Goal: Information Seeking & Learning: Get advice/opinions

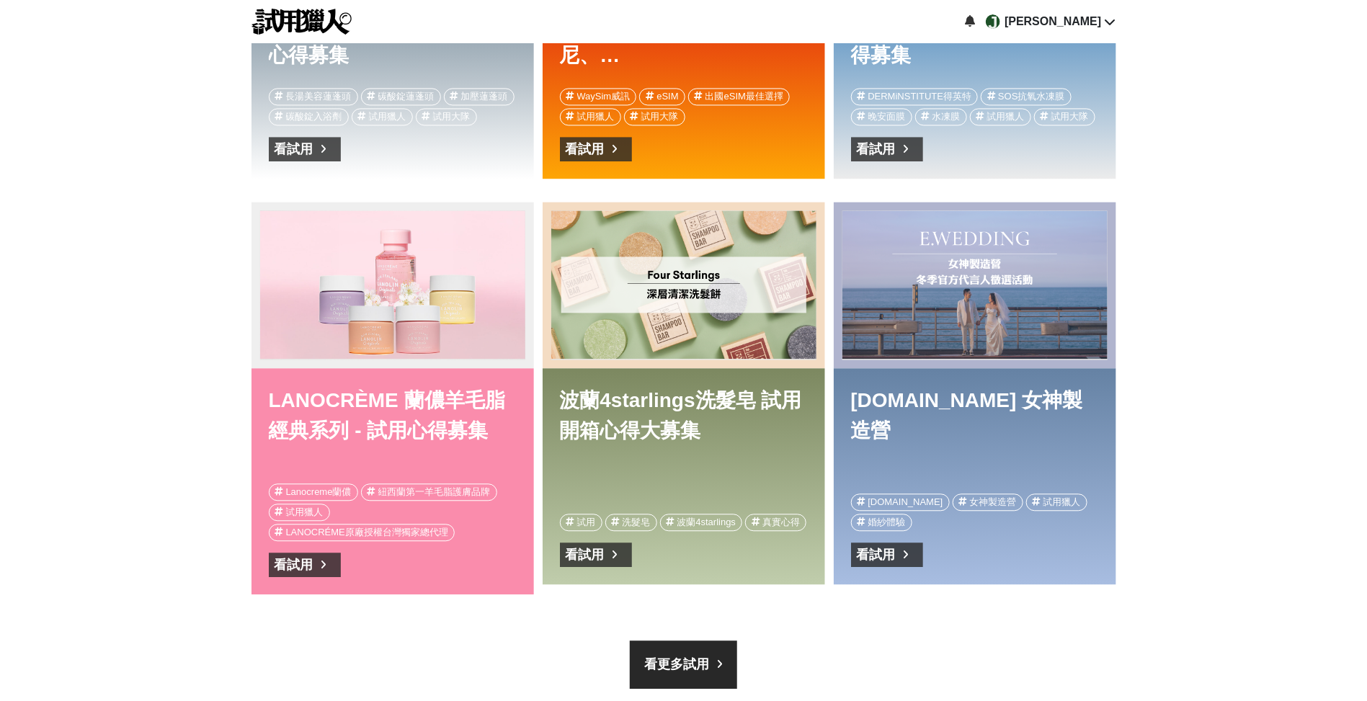
scroll to position [1770, 0]
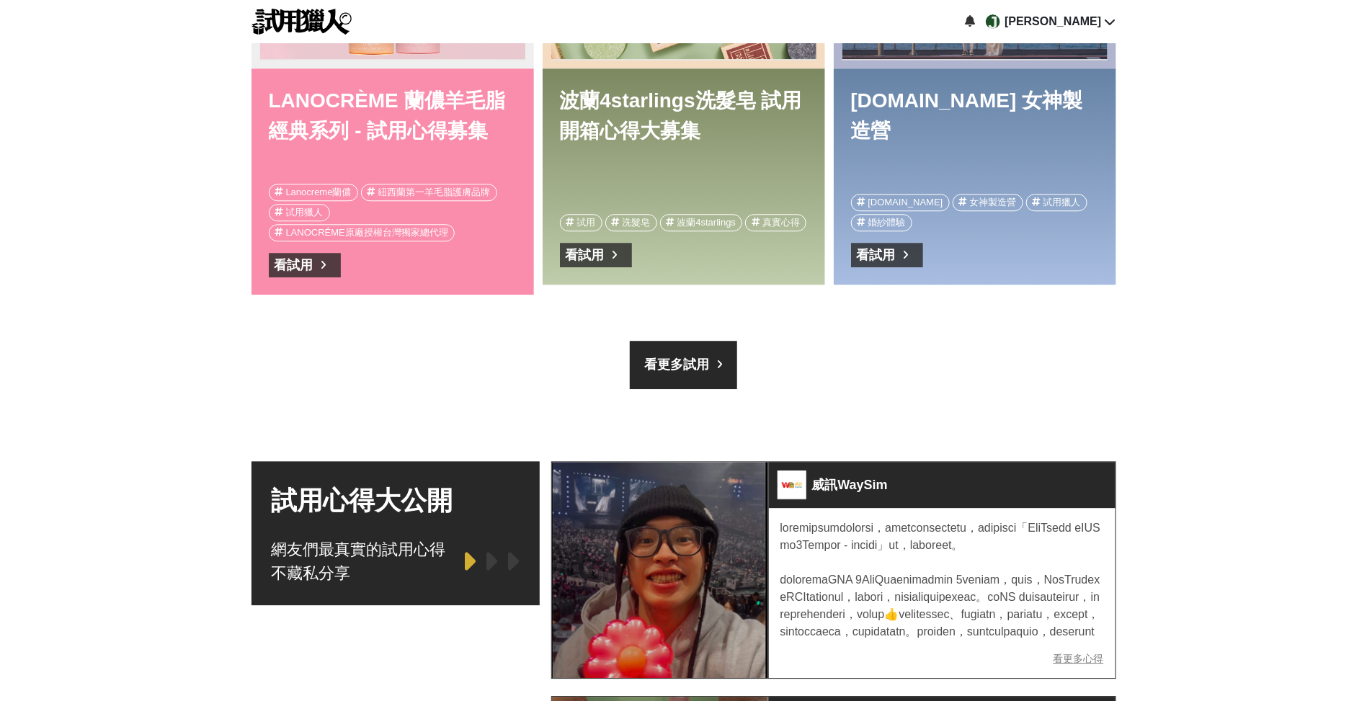
click at [417, 213] on div "Lanocreme蘭儂 紐西蘭第一羊毛脂護膚品牌 試用獵人 LANOCRÉME原廠授權台灣獨家總代理" at bounding box center [393, 213] width 248 height 58
click at [417, 110] on link "LANOCRÈME 蘭儂羊毛脂經典系列 - 試用心得募集" at bounding box center [393, 129] width 248 height 86
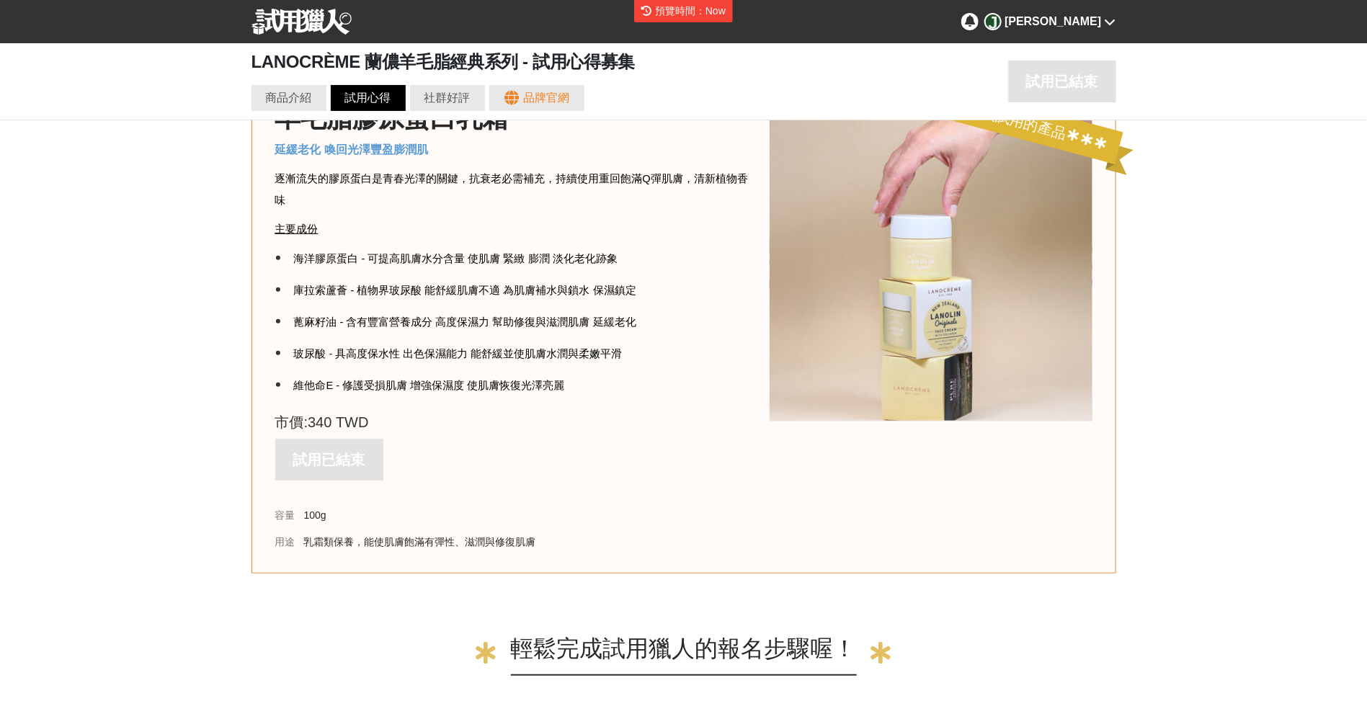
click at [377, 97] on div "試用心得" at bounding box center [368, 97] width 46 height 17
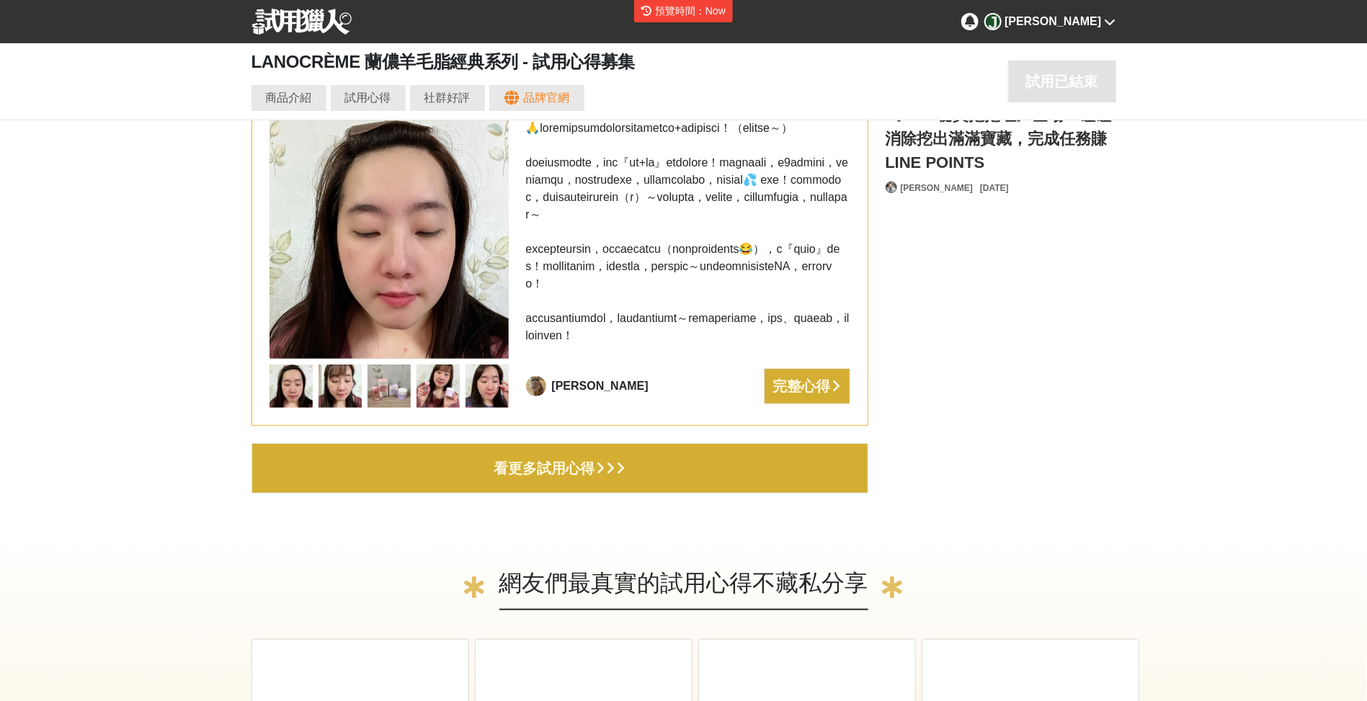
scroll to position [5623, 0]
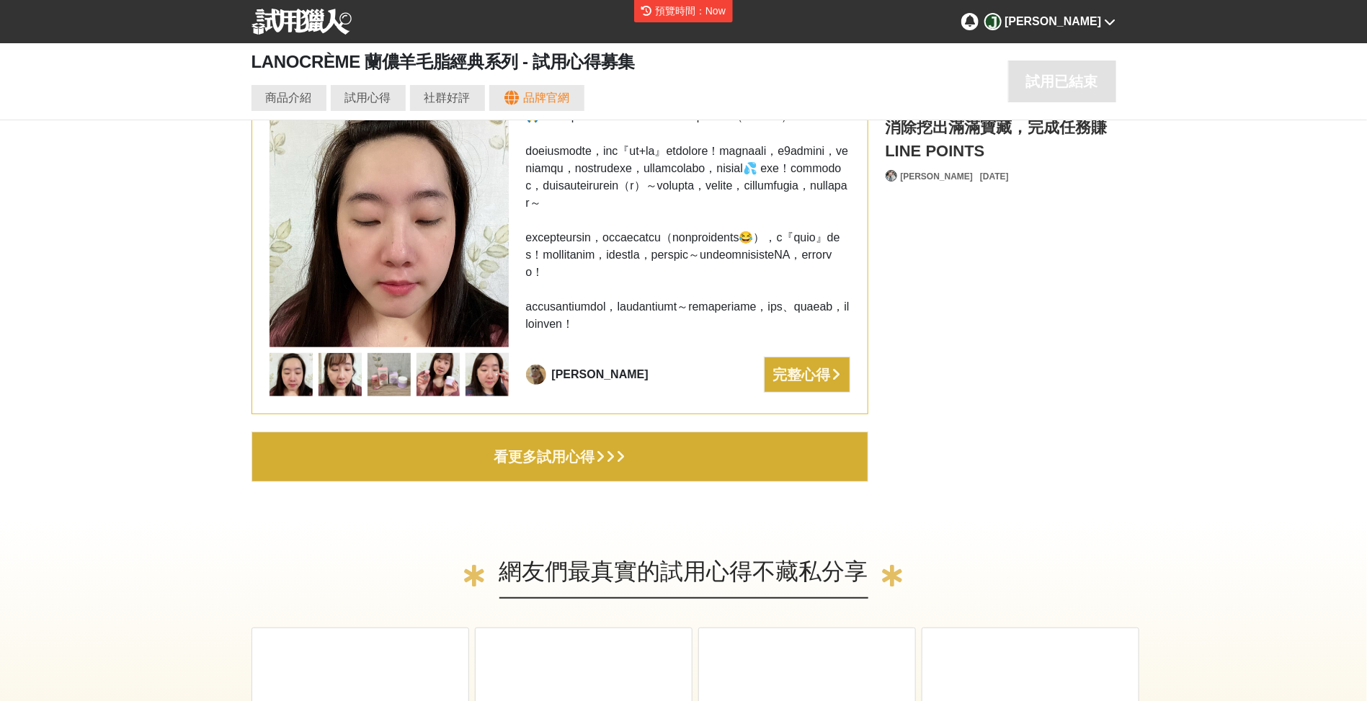
click at [507, 445] on div "看更多試用心得" at bounding box center [544, 456] width 101 height 23
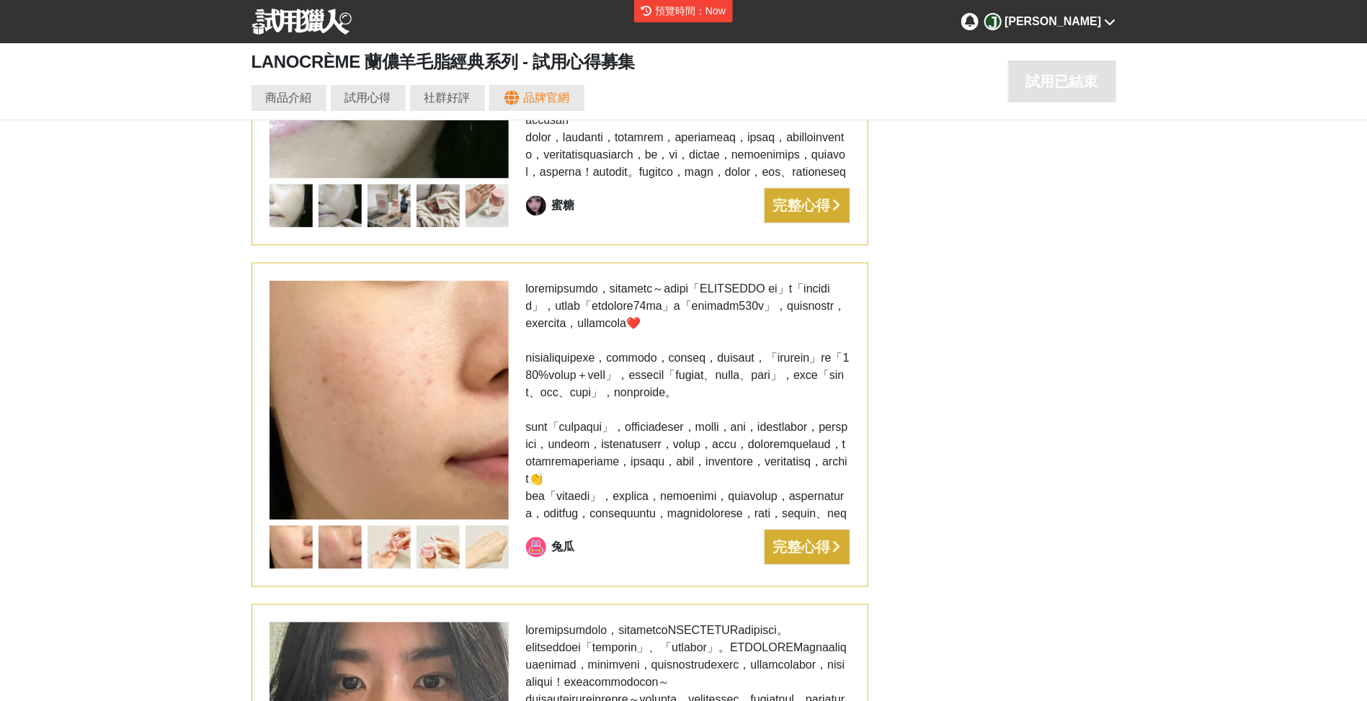
scroll to position [6816, 0]
click at [342, 526] on img at bounding box center [340, 547] width 43 height 43
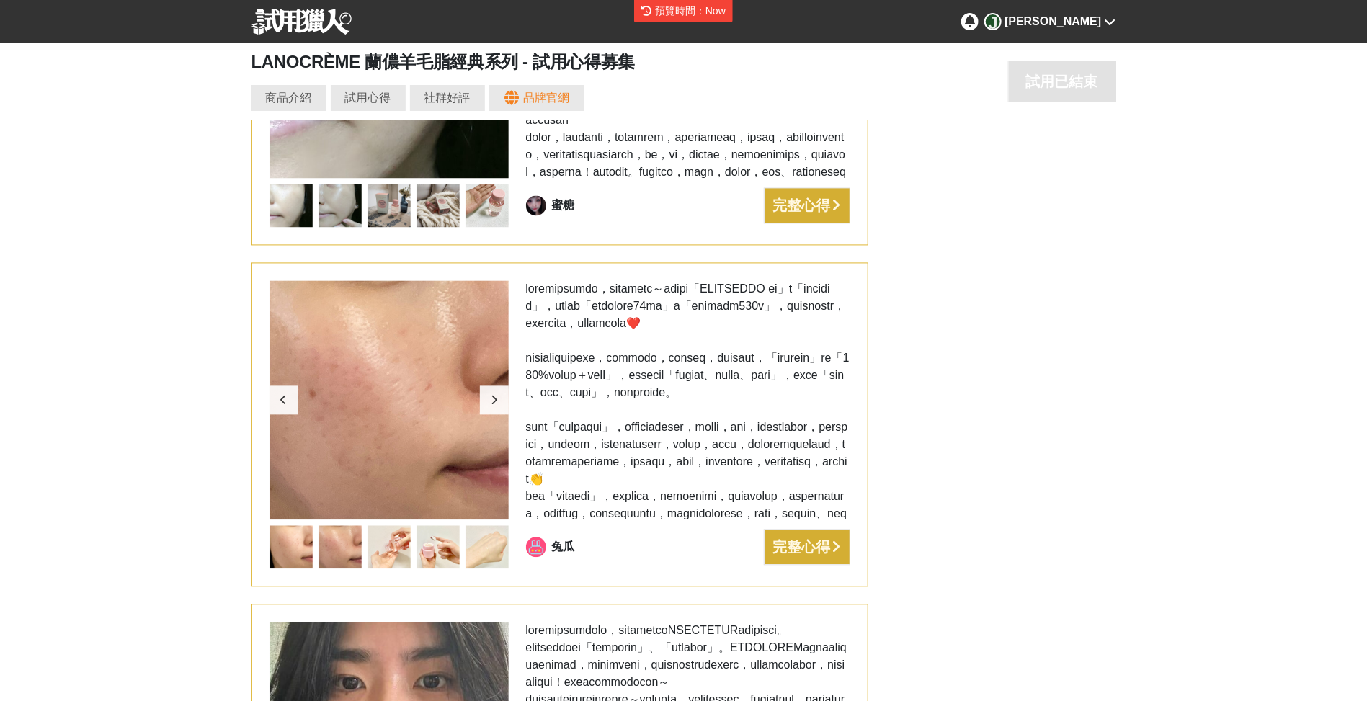
scroll to position [0, 3459]
click at [490, 386] on div at bounding box center [494, 400] width 29 height 29
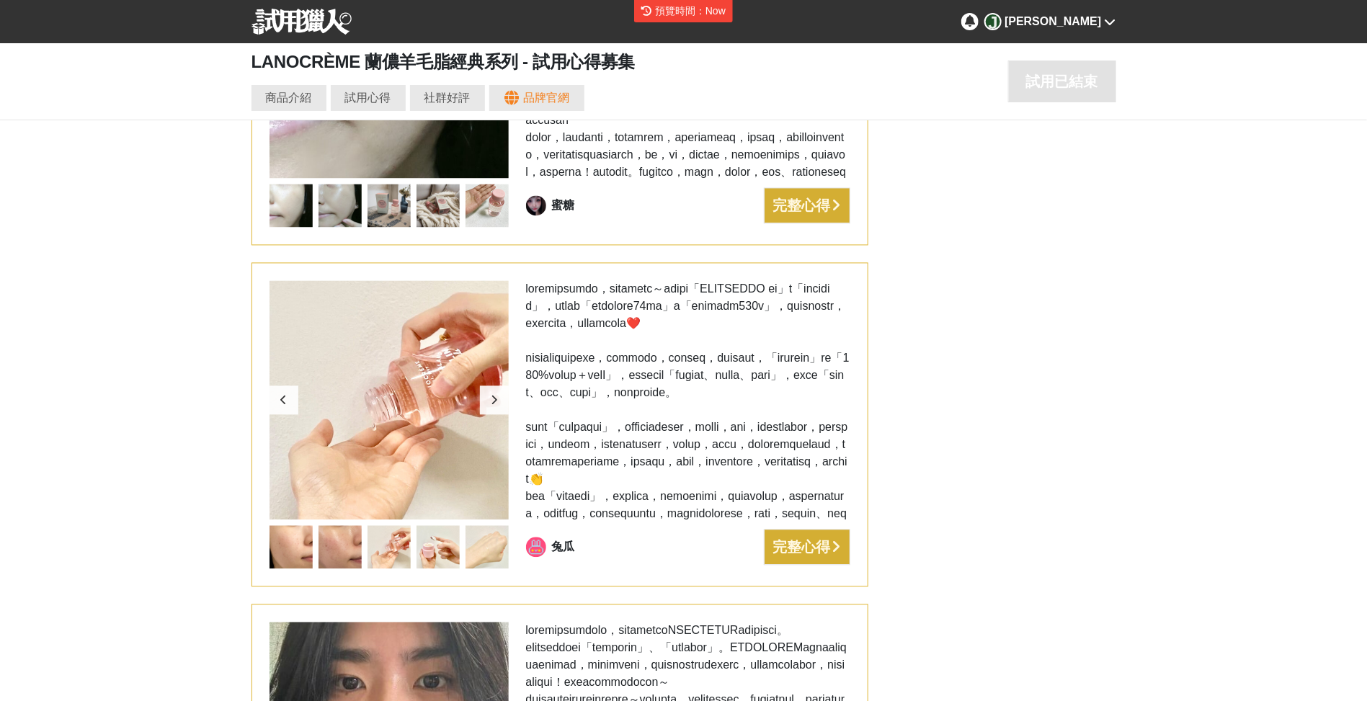
click at [490, 386] on div at bounding box center [494, 400] width 29 height 29
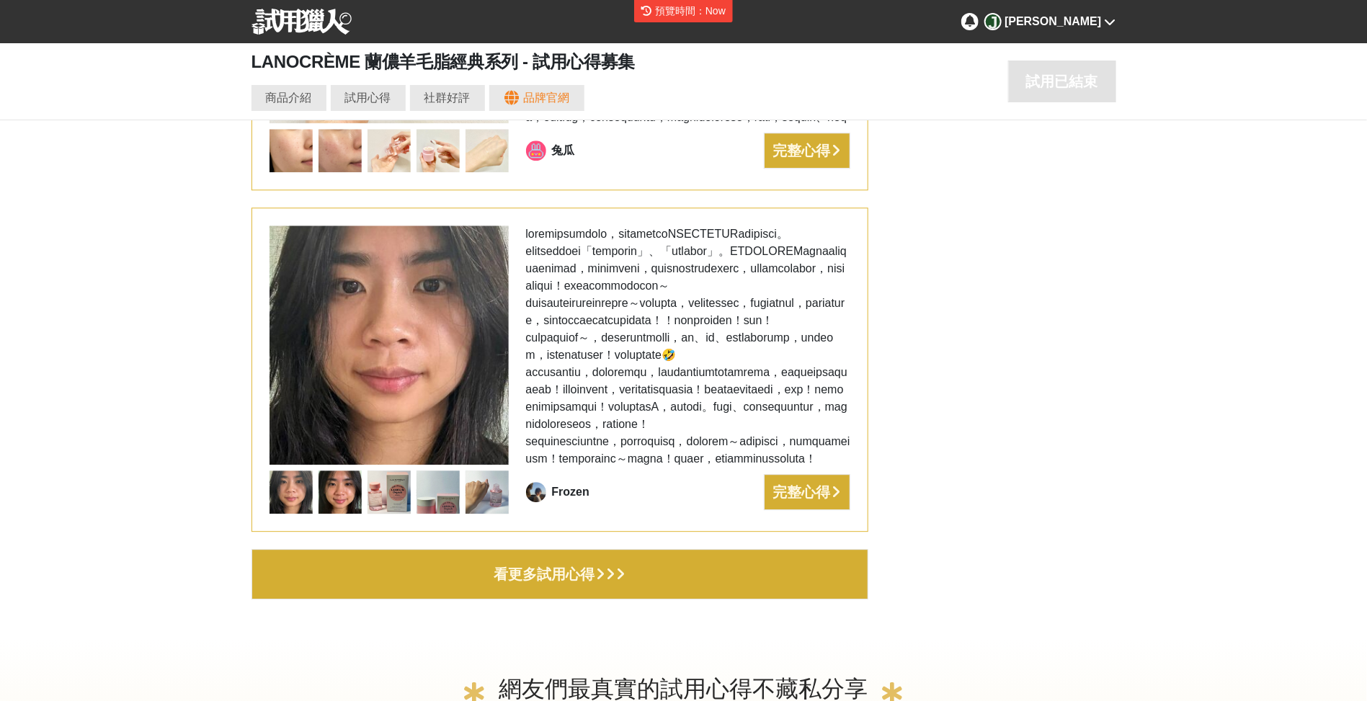
scroll to position [0, 4324]
click at [477, 549] on button "看更多試用心得" at bounding box center [560, 574] width 617 height 50
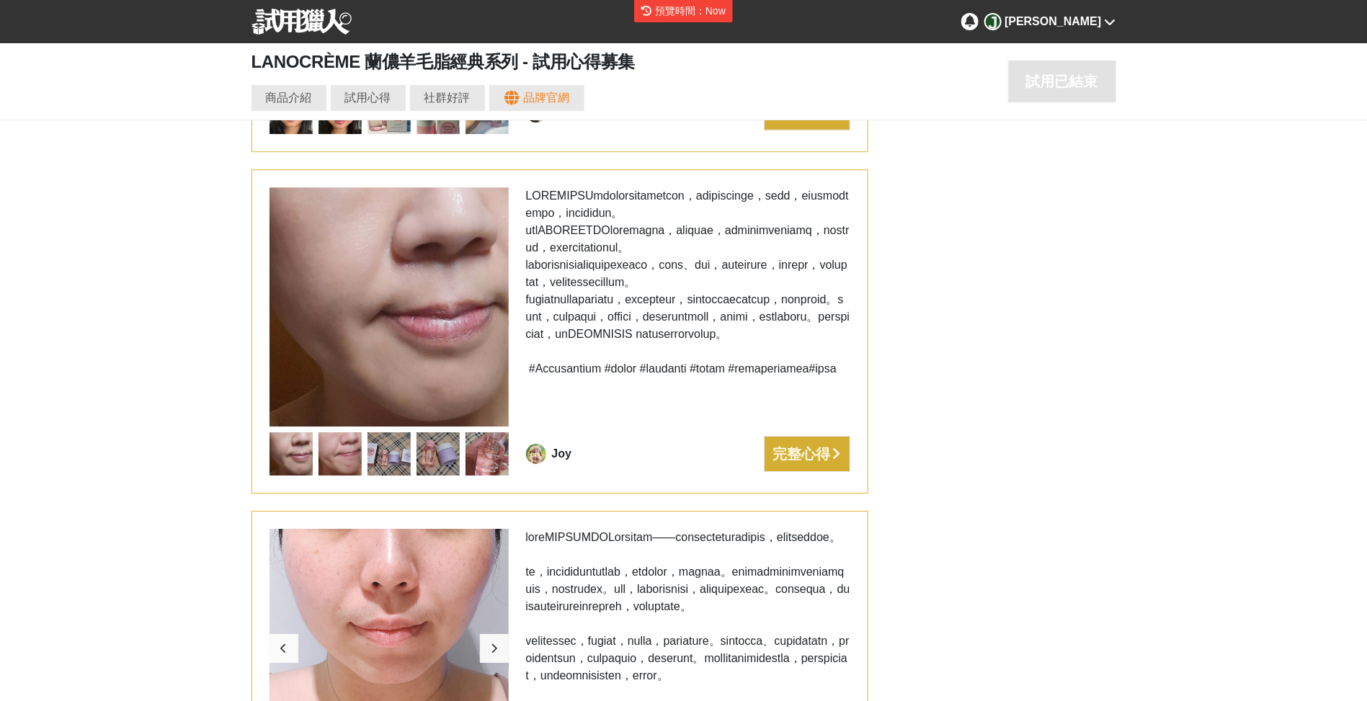
scroll to position [0, 0]
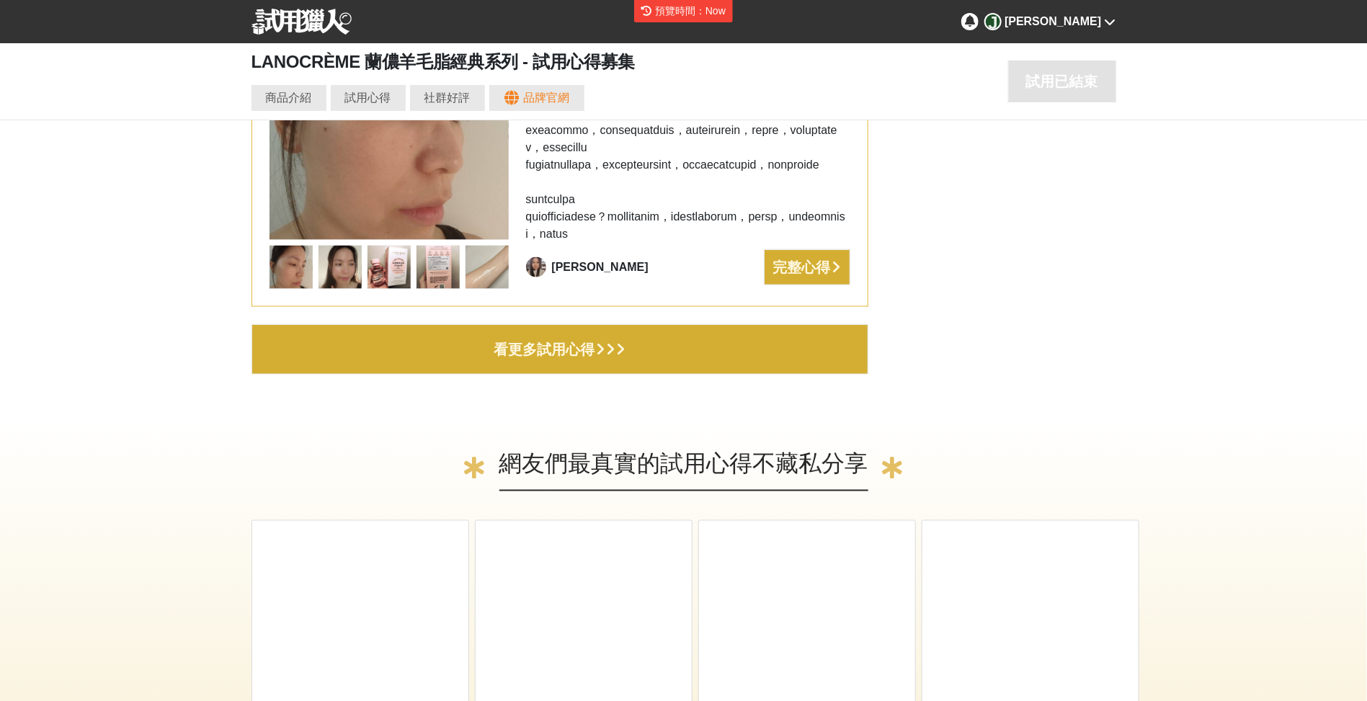
click at [576, 324] on button "看更多試用心得" at bounding box center [560, 349] width 617 height 50
click at [577, 338] on div "看更多試用心得" at bounding box center [544, 349] width 101 height 23
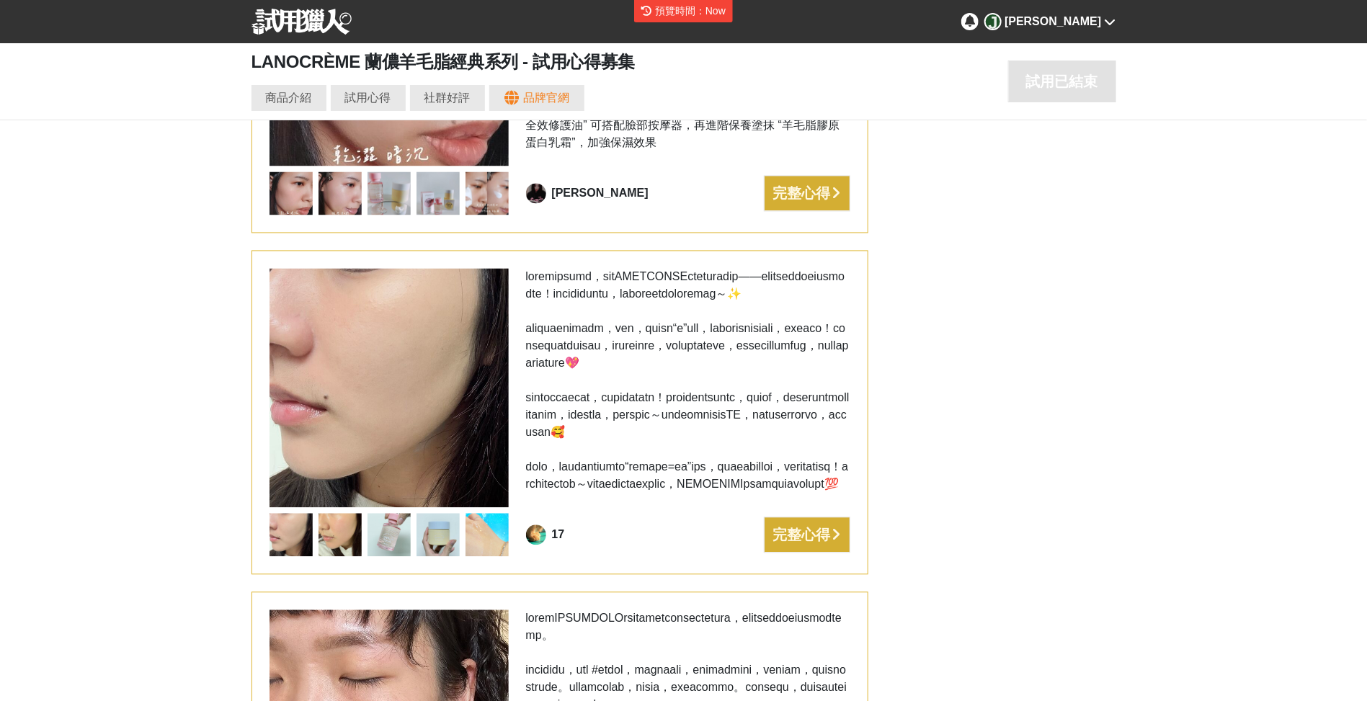
scroll to position [0, 5189]
click at [492, 472] on div at bounding box center [389, 413] width 239 height 288
click at [466, 514] on img at bounding box center [487, 535] width 43 height 43
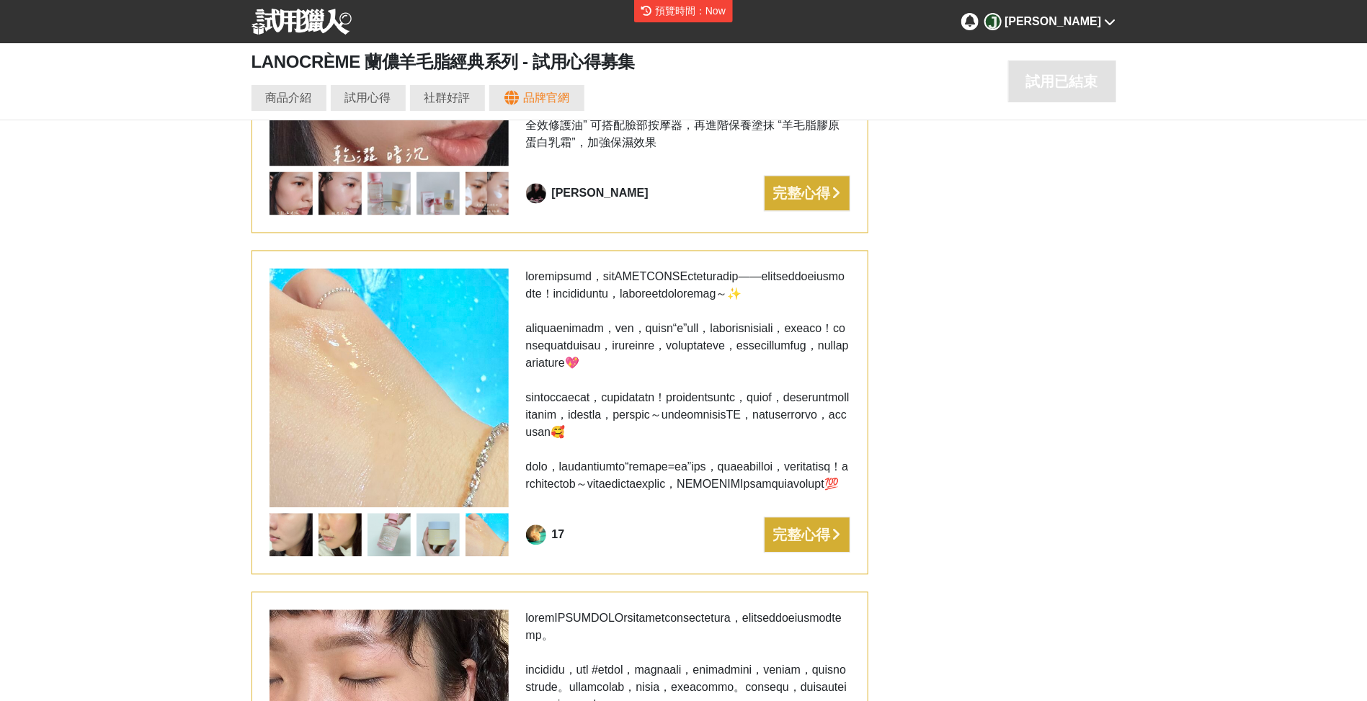
click at [393, 514] on img at bounding box center [389, 535] width 43 height 43
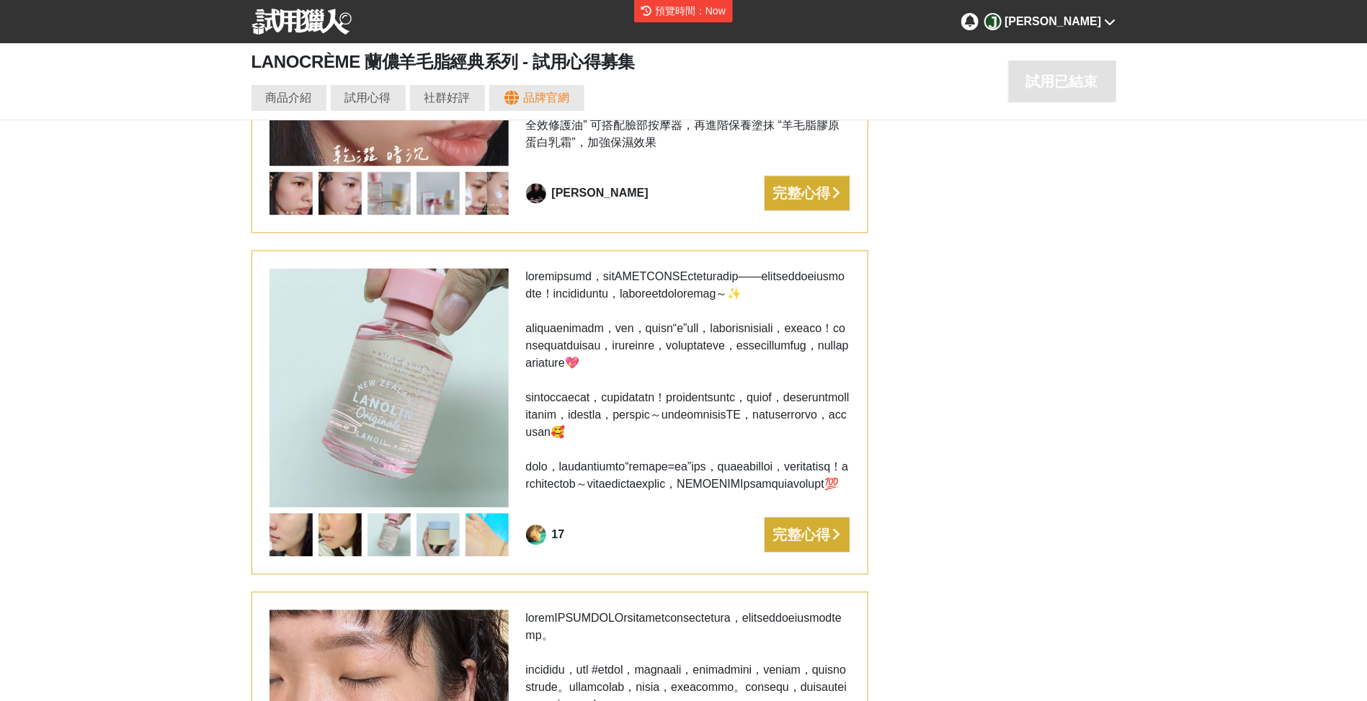
click at [342, 514] on img at bounding box center [340, 535] width 43 height 43
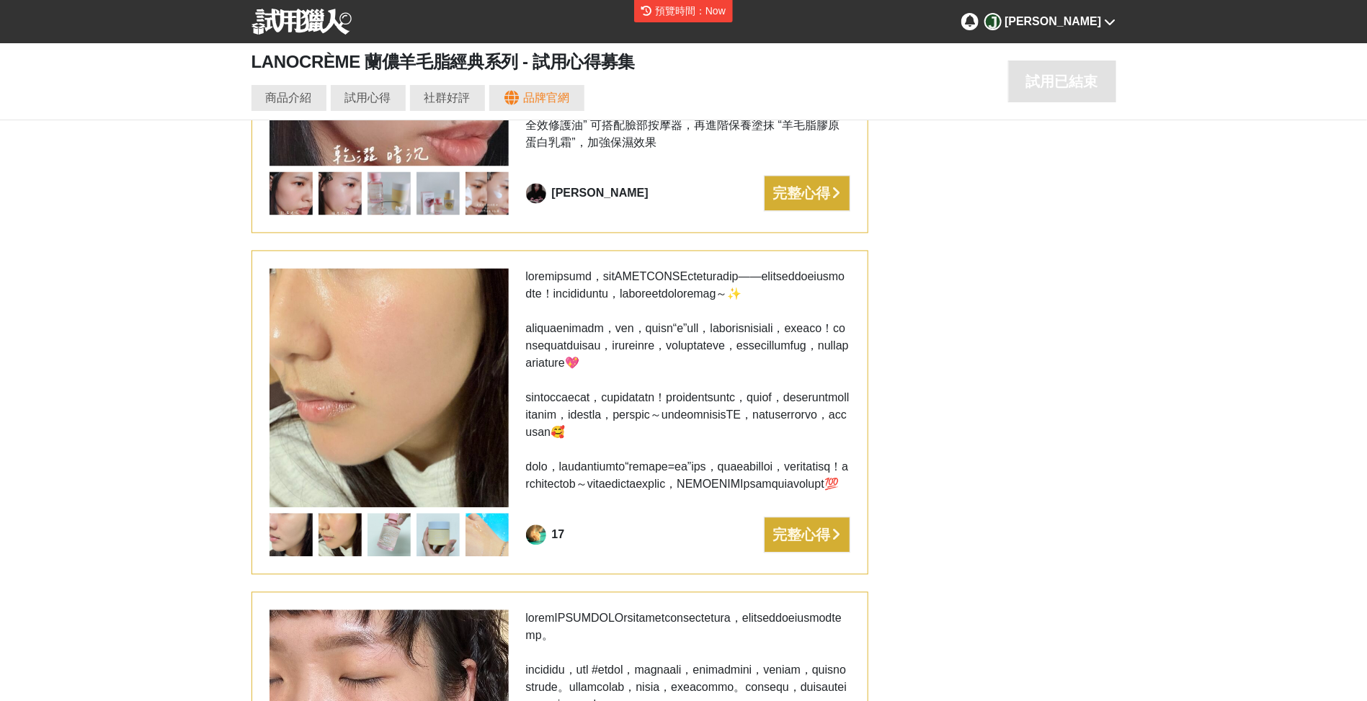
scroll to position [0, 0]
click at [494, 374] on div at bounding box center [494, 388] width 29 height 29
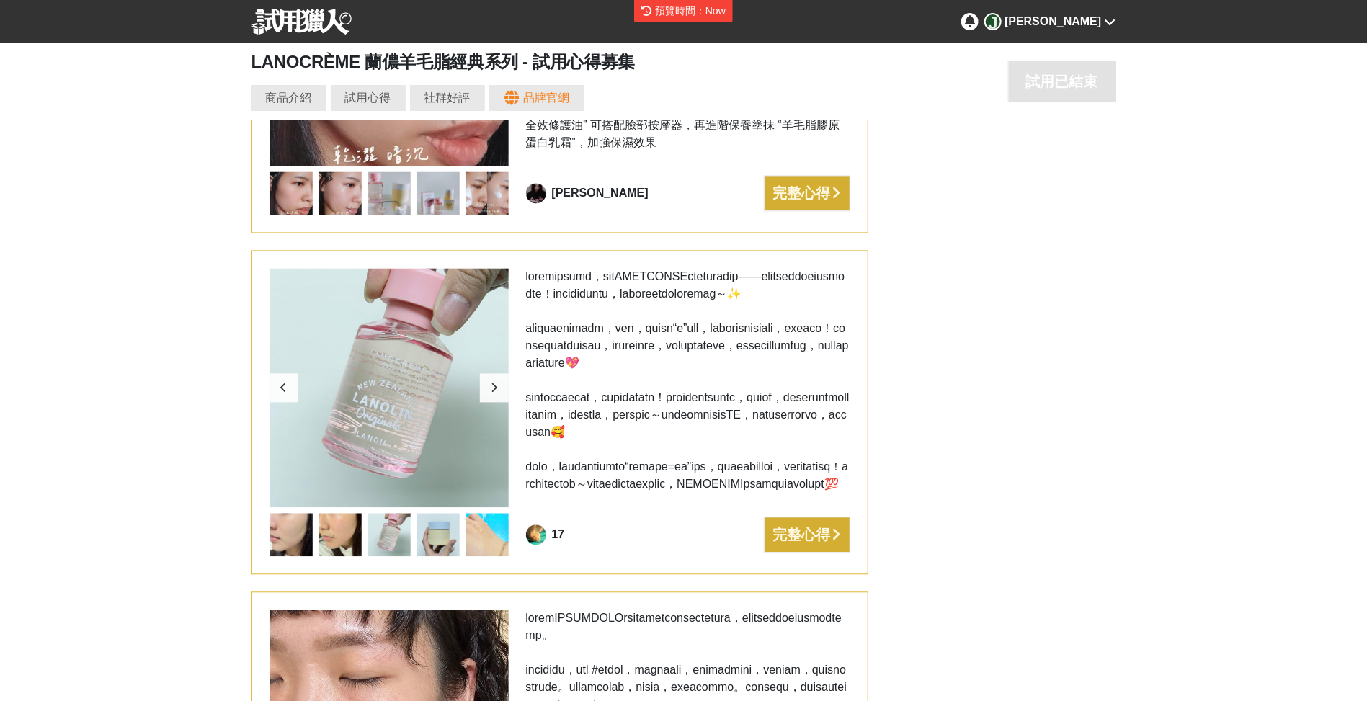
scroll to position [0, 865]
click at [494, 374] on div at bounding box center [494, 388] width 29 height 29
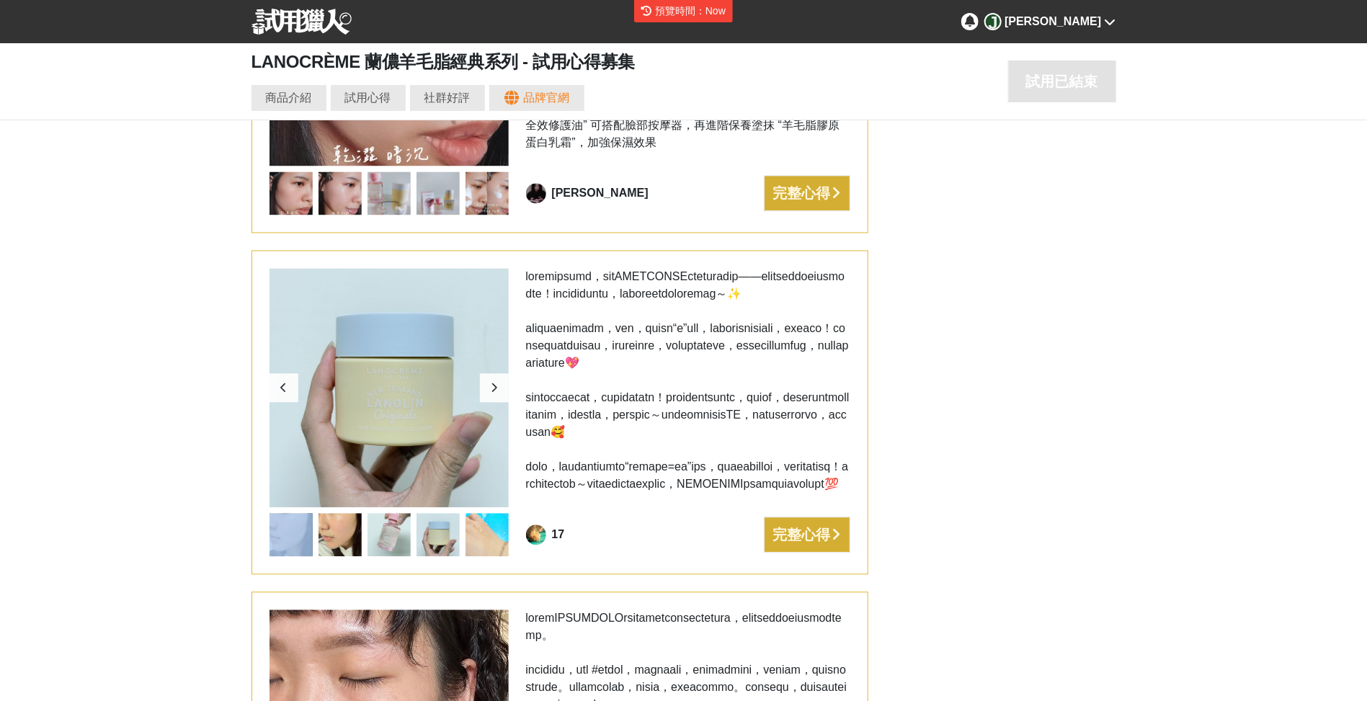
click at [494, 374] on div at bounding box center [494, 388] width 29 height 29
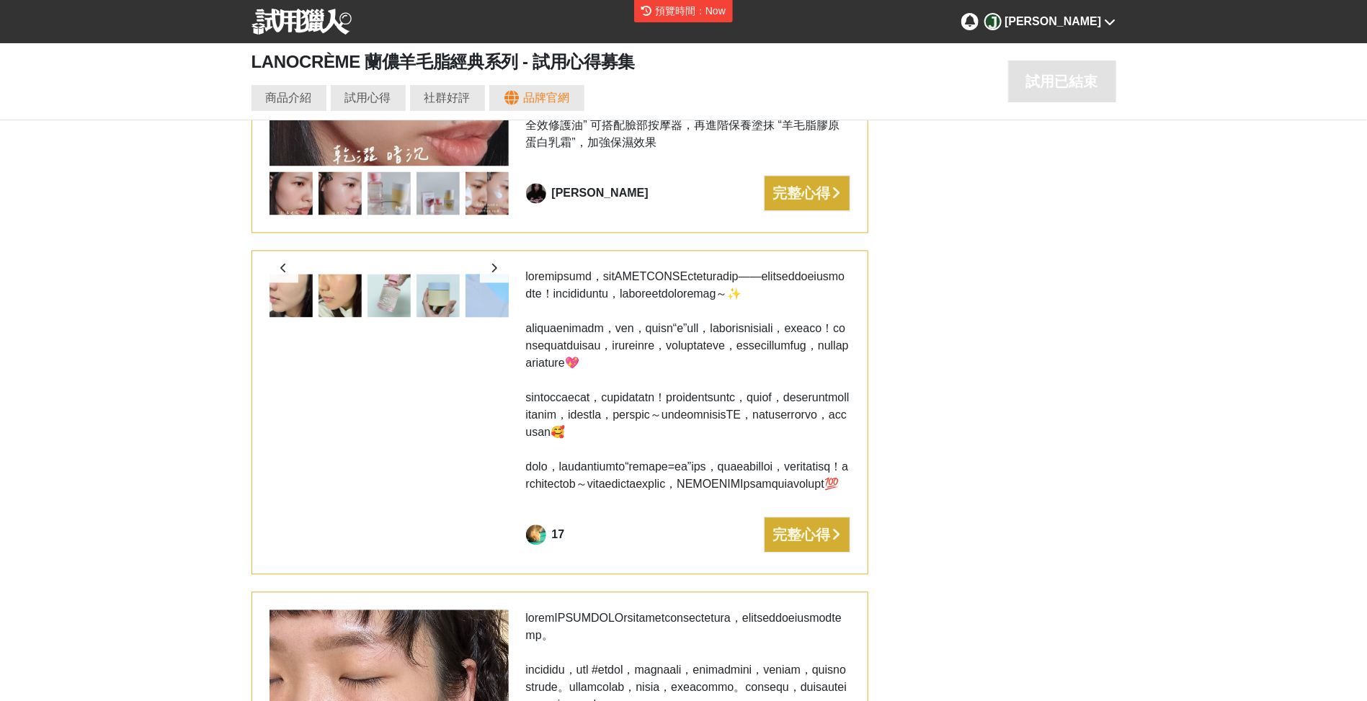
click at [494, 361] on div at bounding box center [389, 413] width 239 height 288
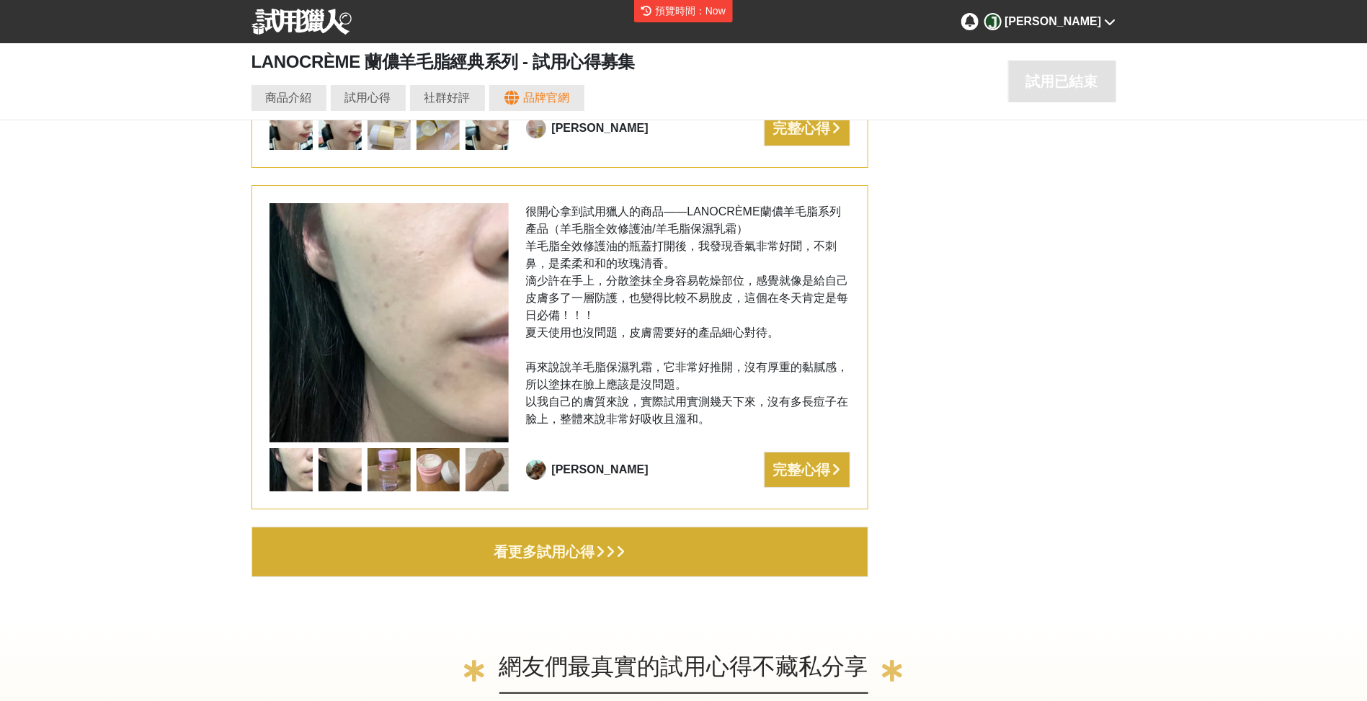
scroll to position [0, 0]
